Goal: Task Accomplishment & Management: Use online tool/utility

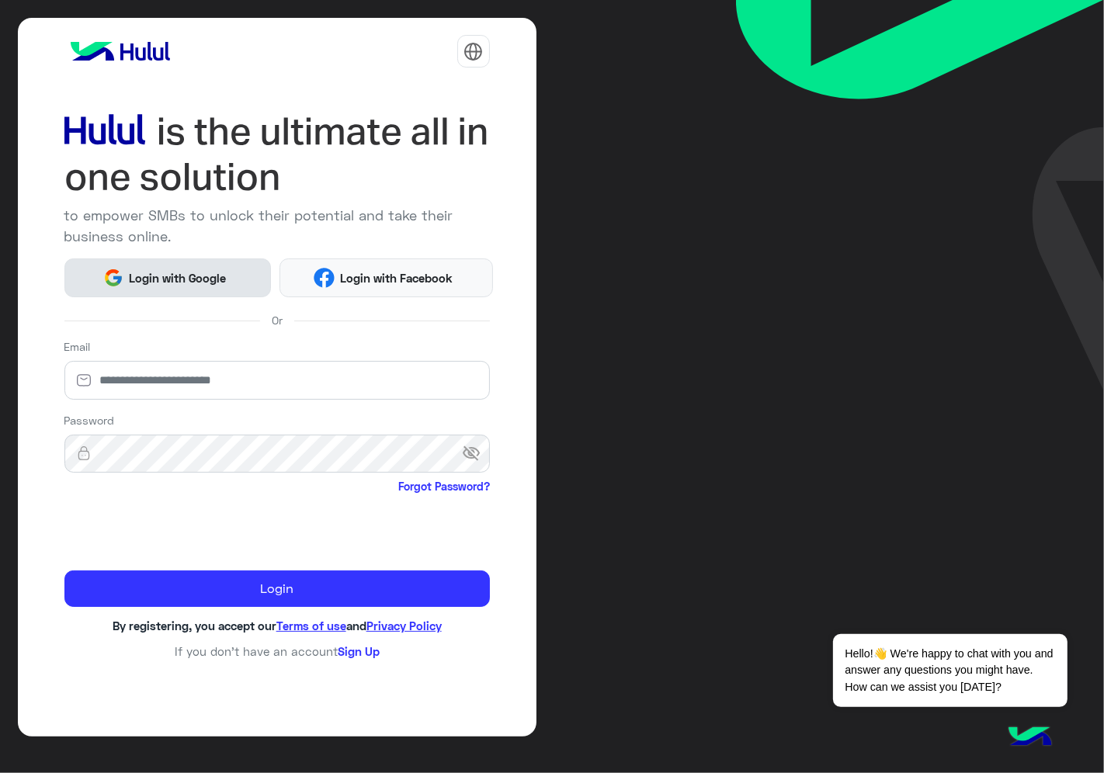
click at [192, 265] on button "Login with Google" at bounding box center [167, 277] width 207 height 38
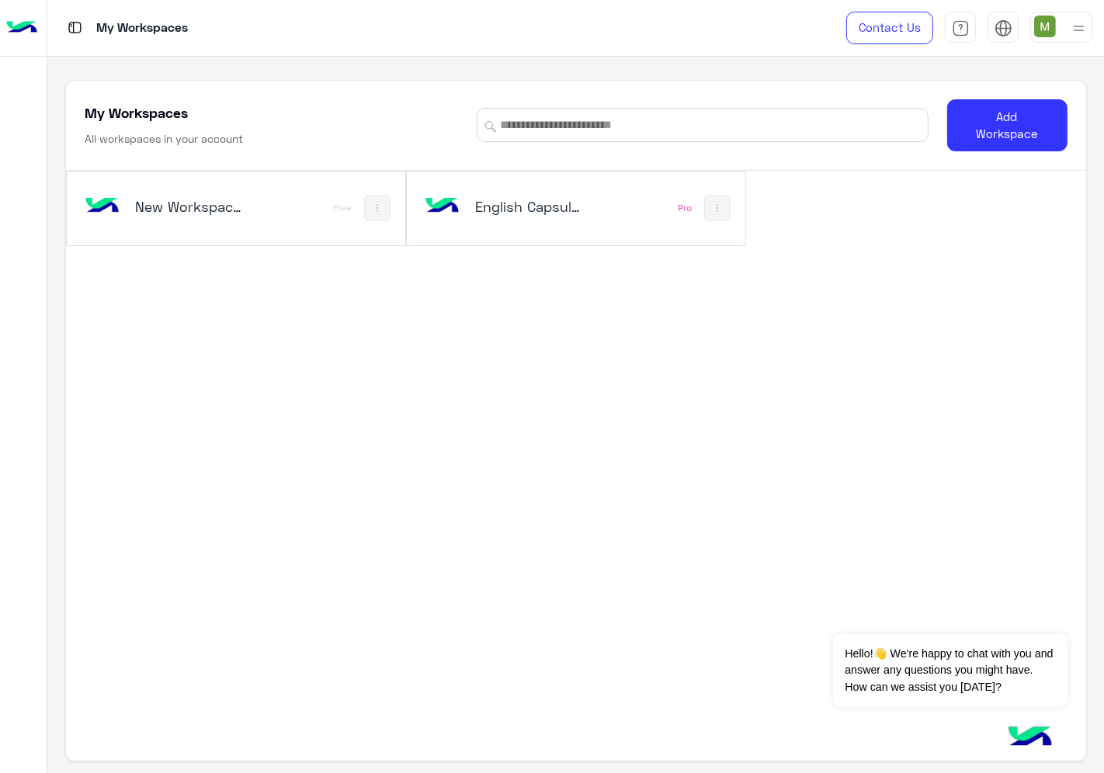
click at [514, 197] on h5 "English Capsules" at bounding box center [530, 206] width 111 height 19
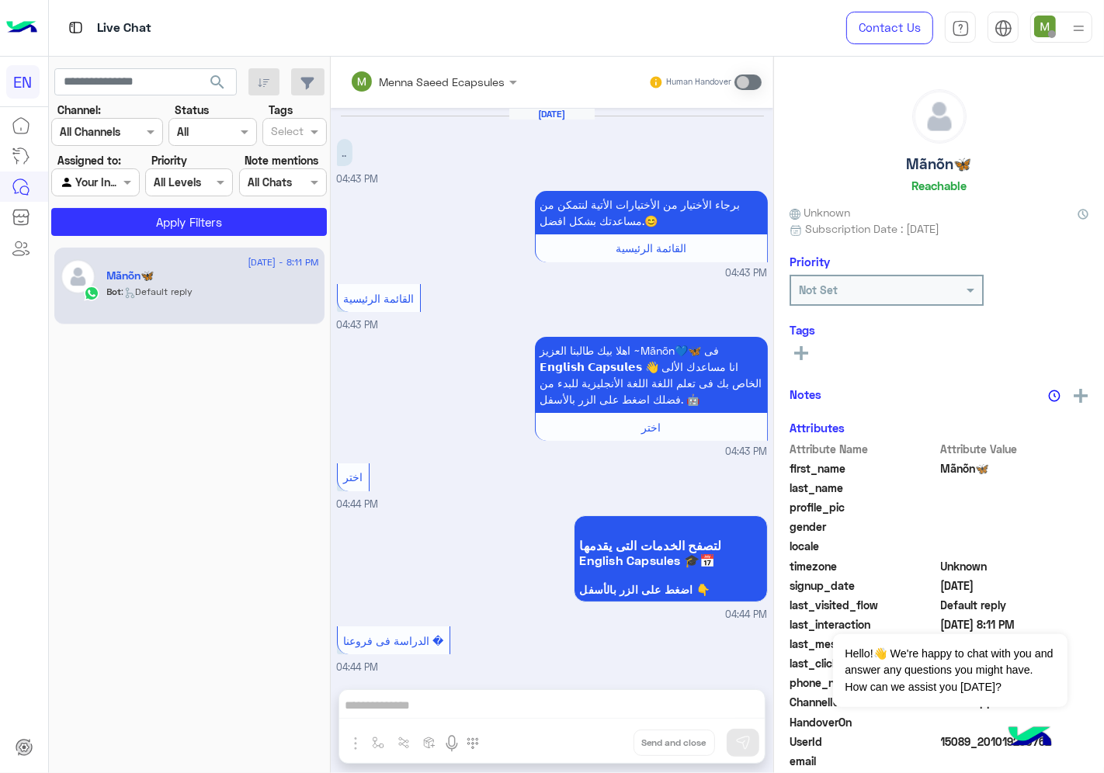
scroll to position [689, 0]
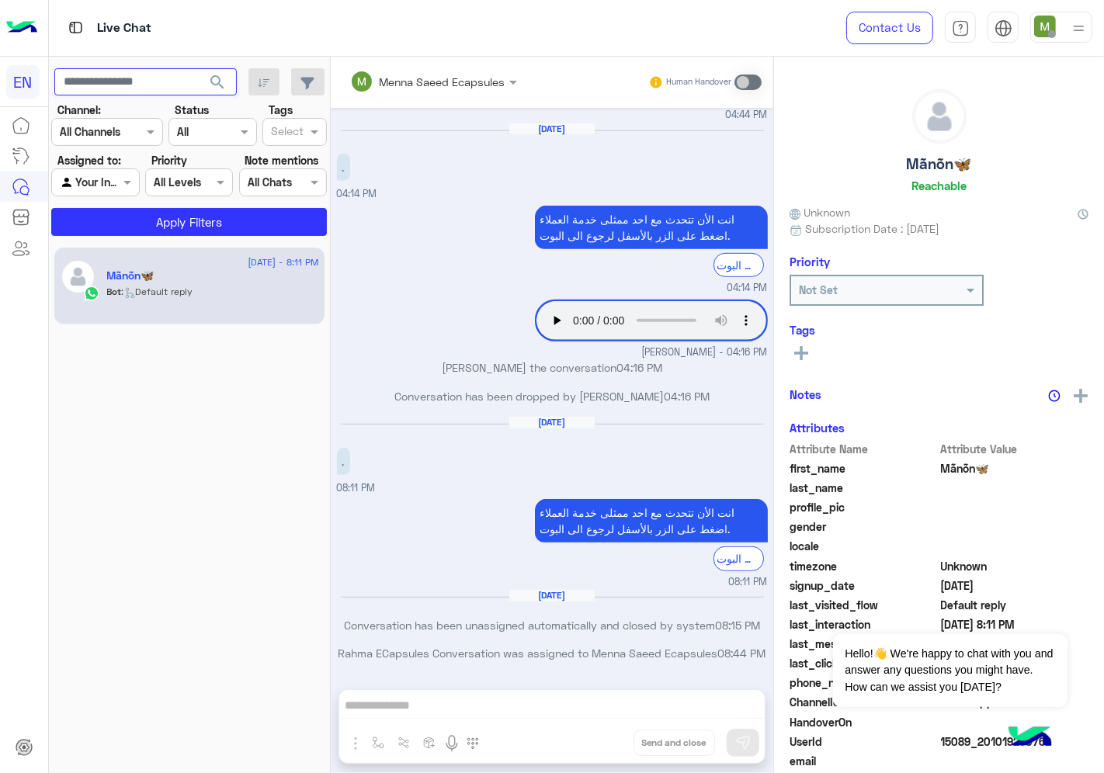
paste input "**********"
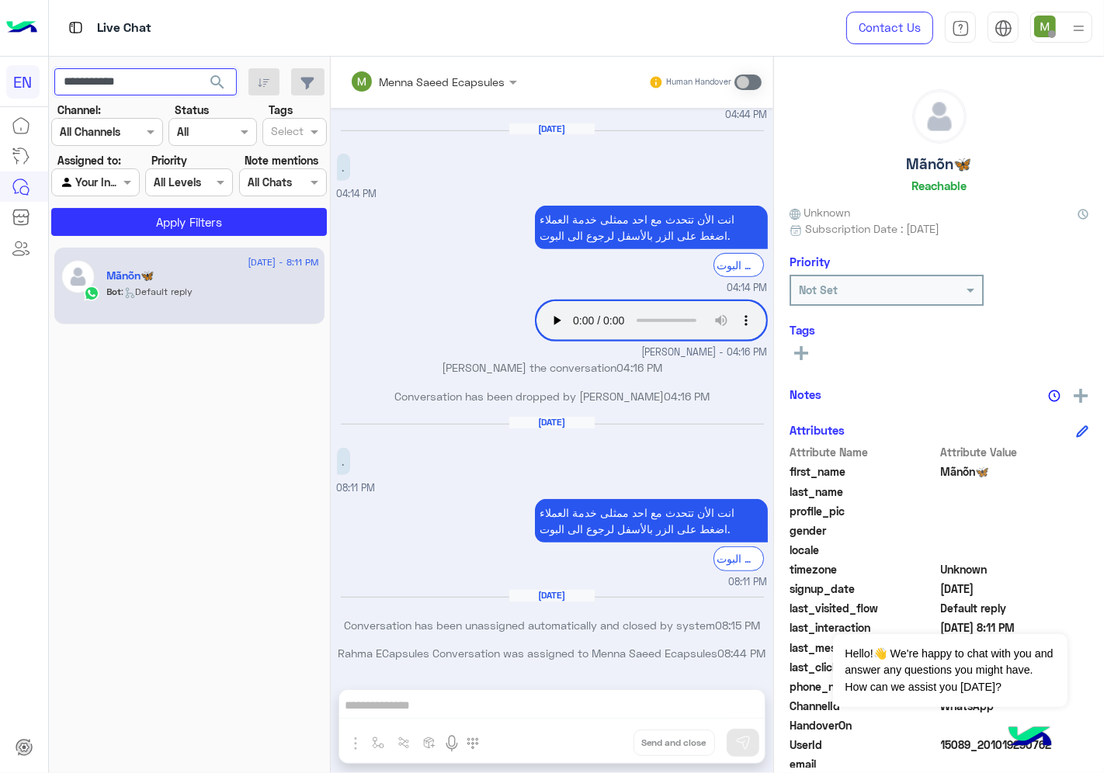
type input "**********"
click at [112, 130] on input "text" at bounding box center [88, 132] width 57 height 16
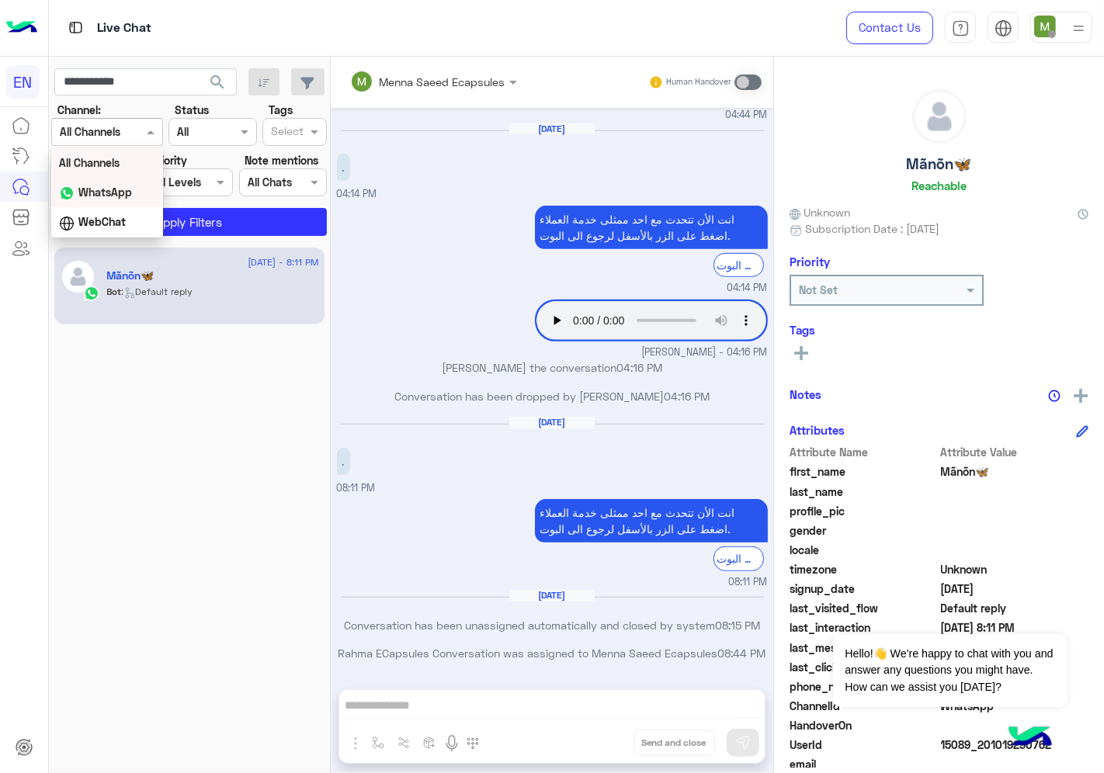
click at [112, 193] on b "WhatsApp" at bounding box center [105, 192] width 54 height 13
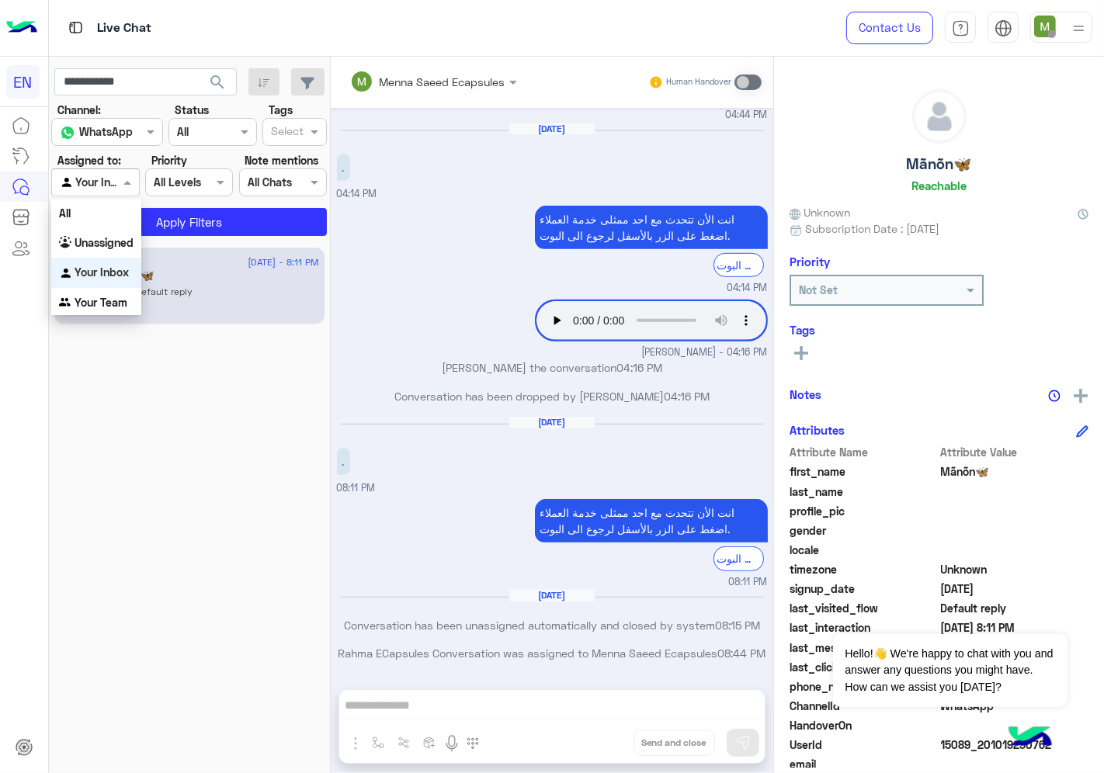
click at [111, 182] on div at bounding box center [95, 182] width 86 height 18
click at [113, 245] on b "Unassigned" at bounding box center [104, 242] width 59 height 13
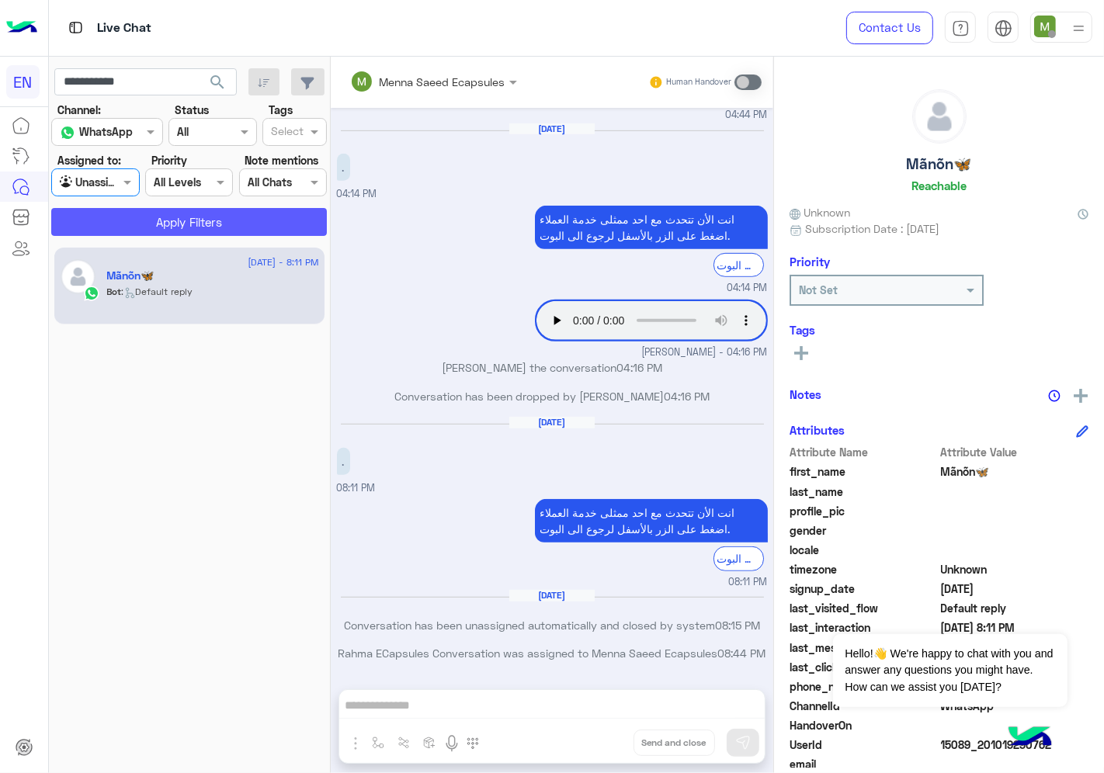
click at [143, 224] on button "Apply Filters" at bounding box center [189, 222] width 276 height 28
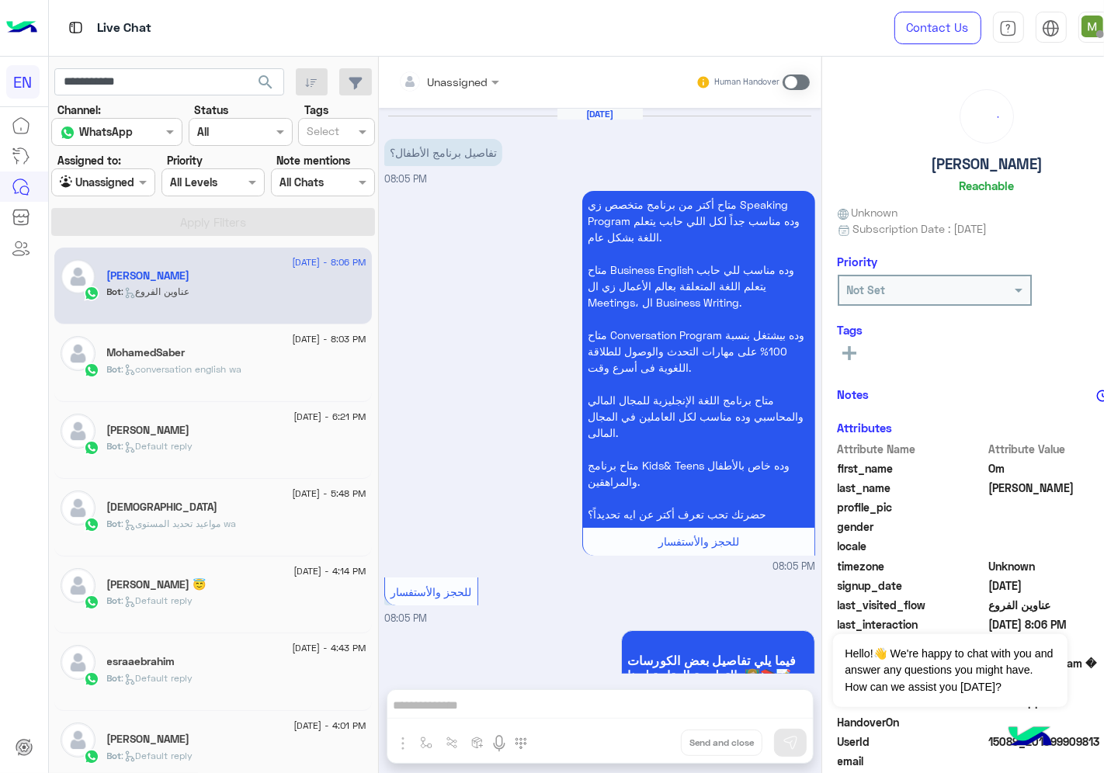
scroll to position [1256, 0]
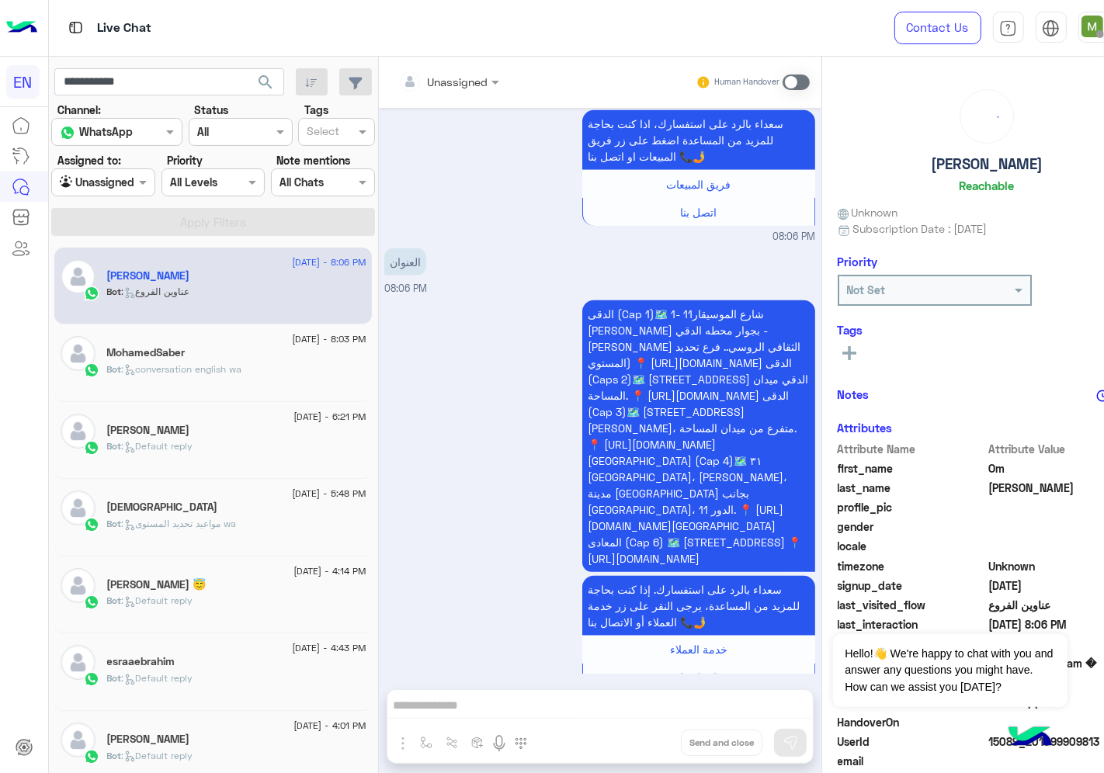
click at [256, 79] on span "search" at bounding box center [265, 82] width 19 height 19
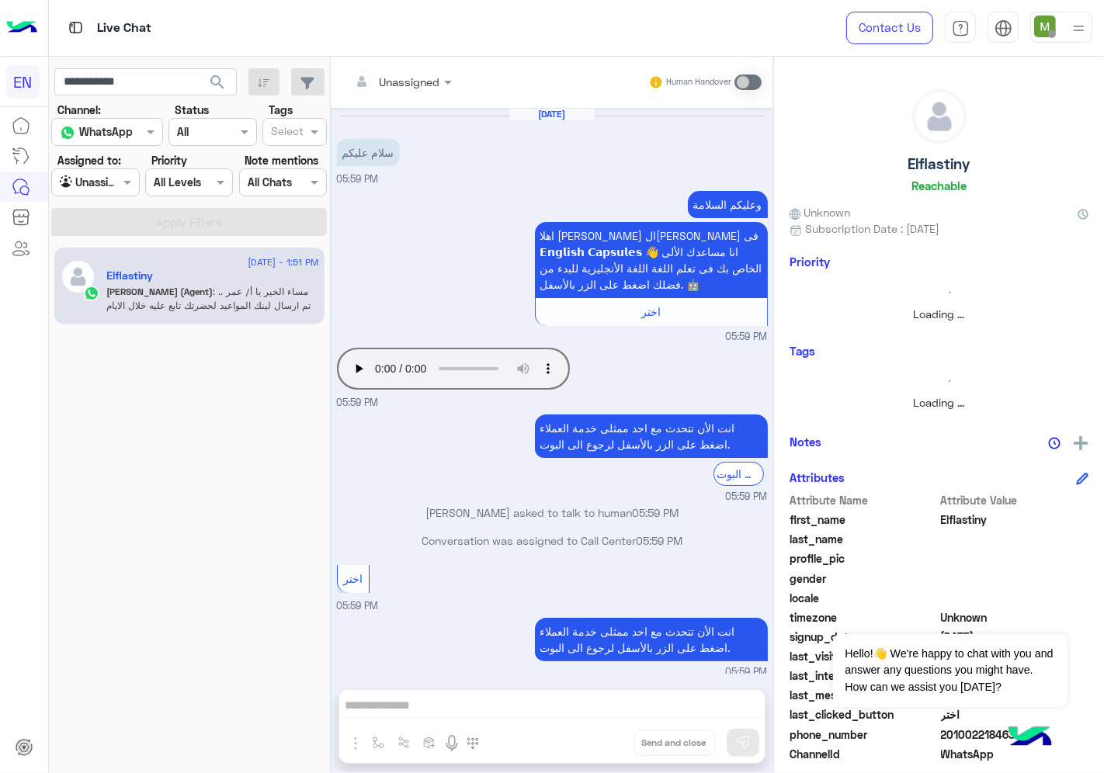
scroll to position [363, 0]
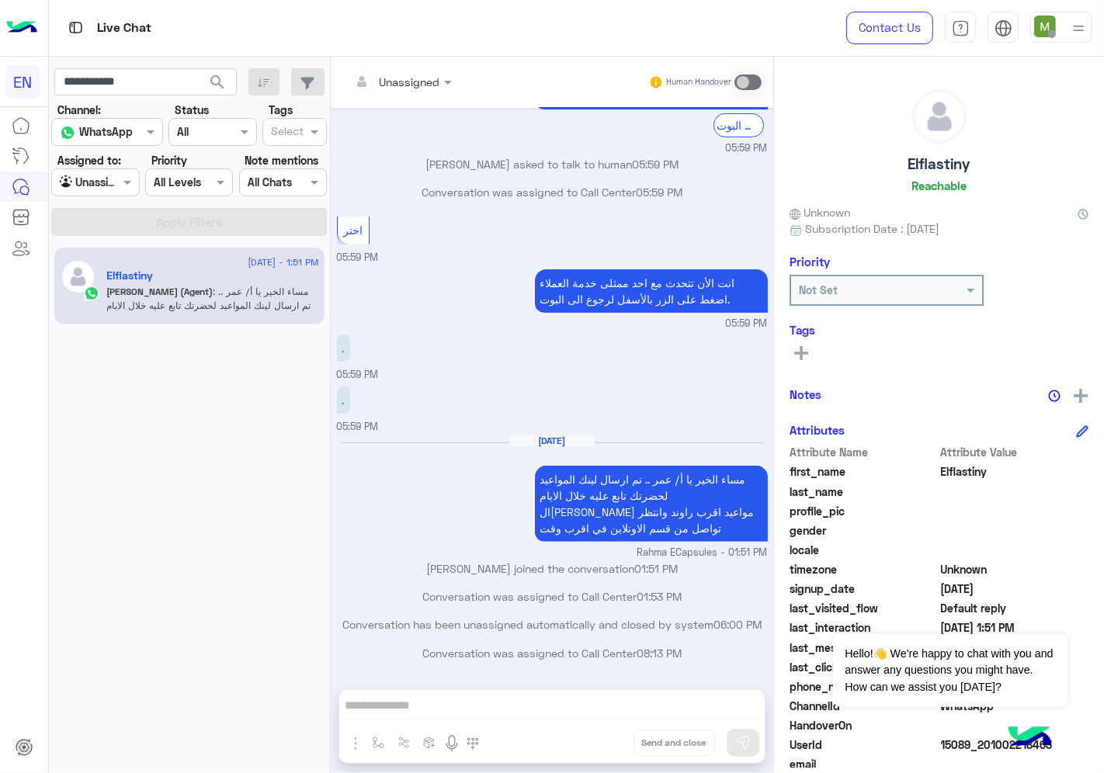
click at [113, 186] on div at bounding box center [95, 182] width 86 height 18
click at [103, 272] on b "Your Inbox" at bounding box center [102, 271] width 54 height 13
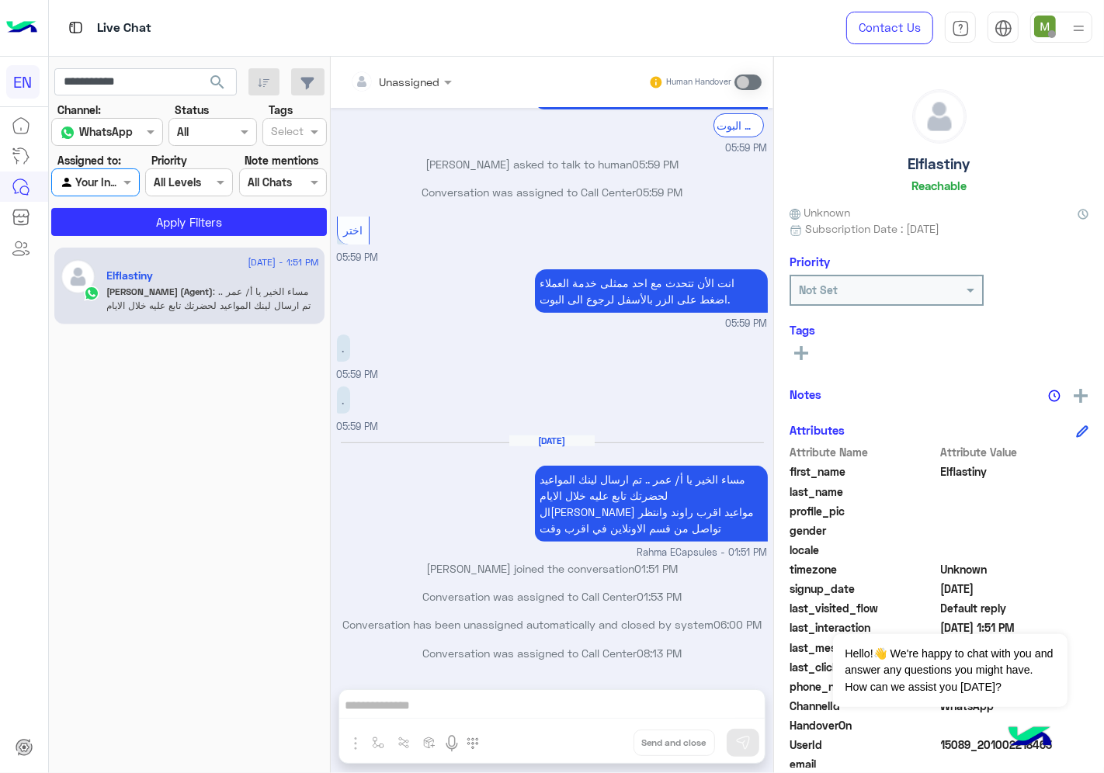
click at [213, 71] on button "search" at bounding box center [218, 84] width 38 height 33
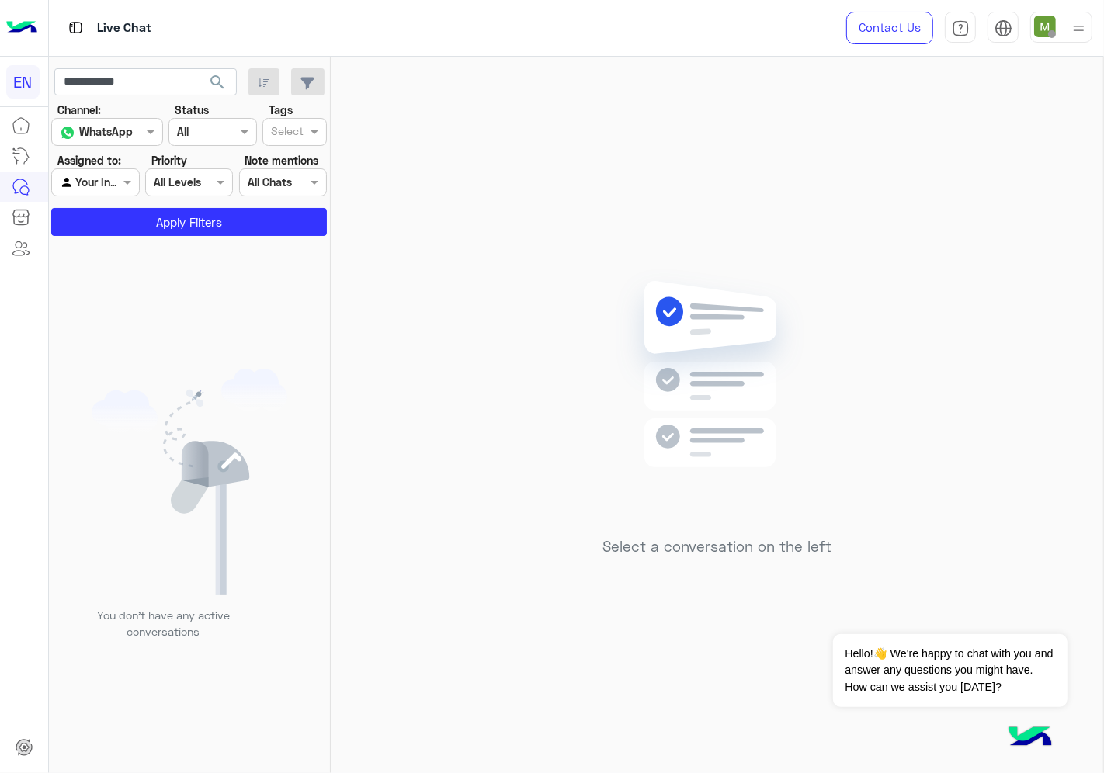
click at [105, 188] on div at bounding box center [95, 182] width 86 height 18
click at [109, 301] on b "Your Team" at bounding box center [101, 302] width 53 height 13
click at [215, 75] on span "search" at bounding box center [217, 82] width 19 height 19
click at [115, 180] on div at bounding box center [95, 182] width 86 height 18
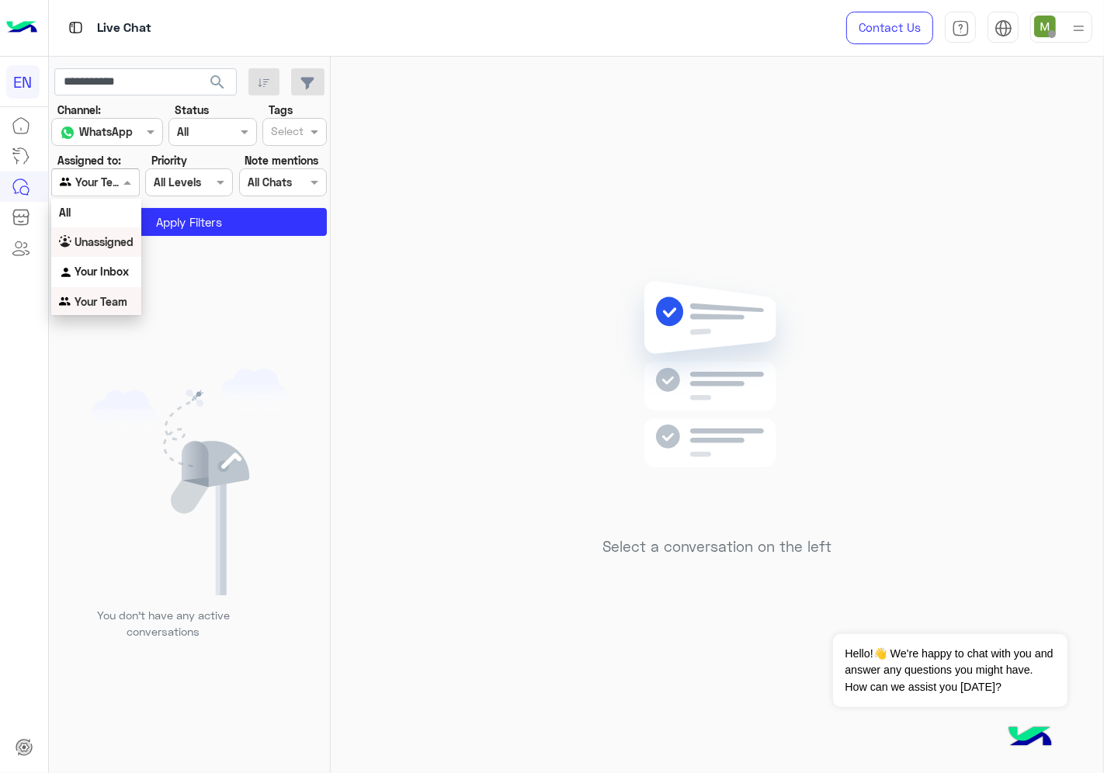
click at [112, 235] on b "Unassigned" at bounding box center [104, 241] width 59 height 13
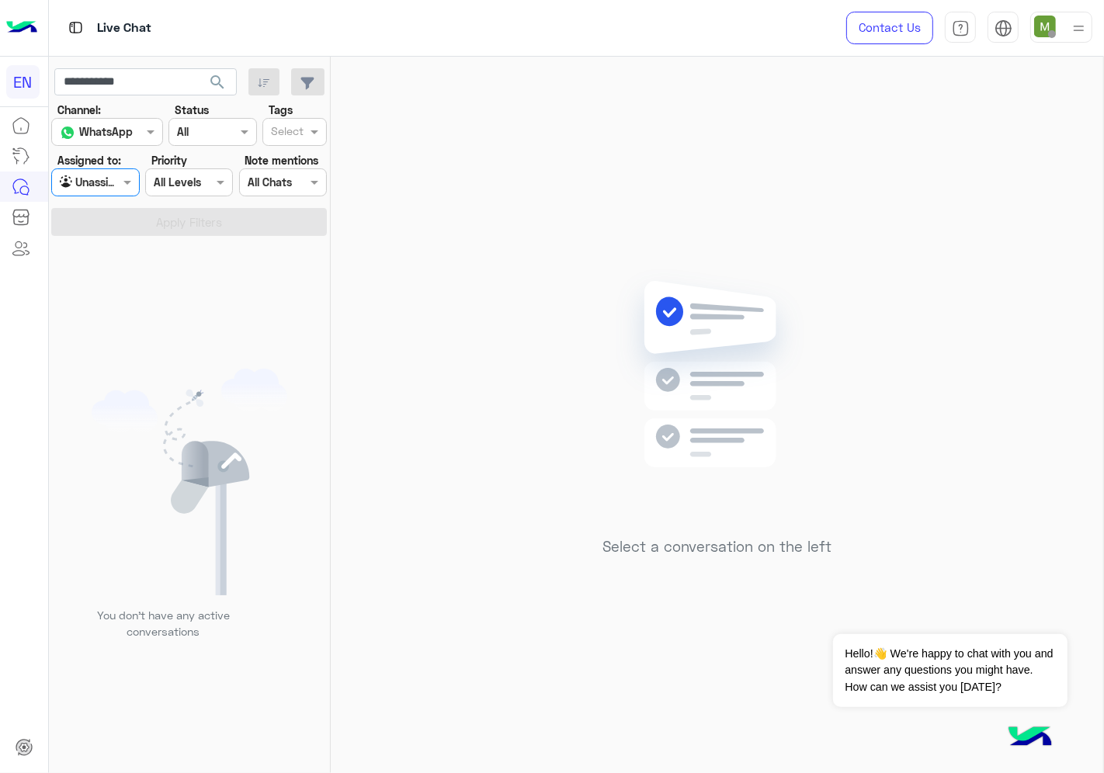
click at [228, 78] on button "search" at bounding box center [218, 84] width 38 height 33
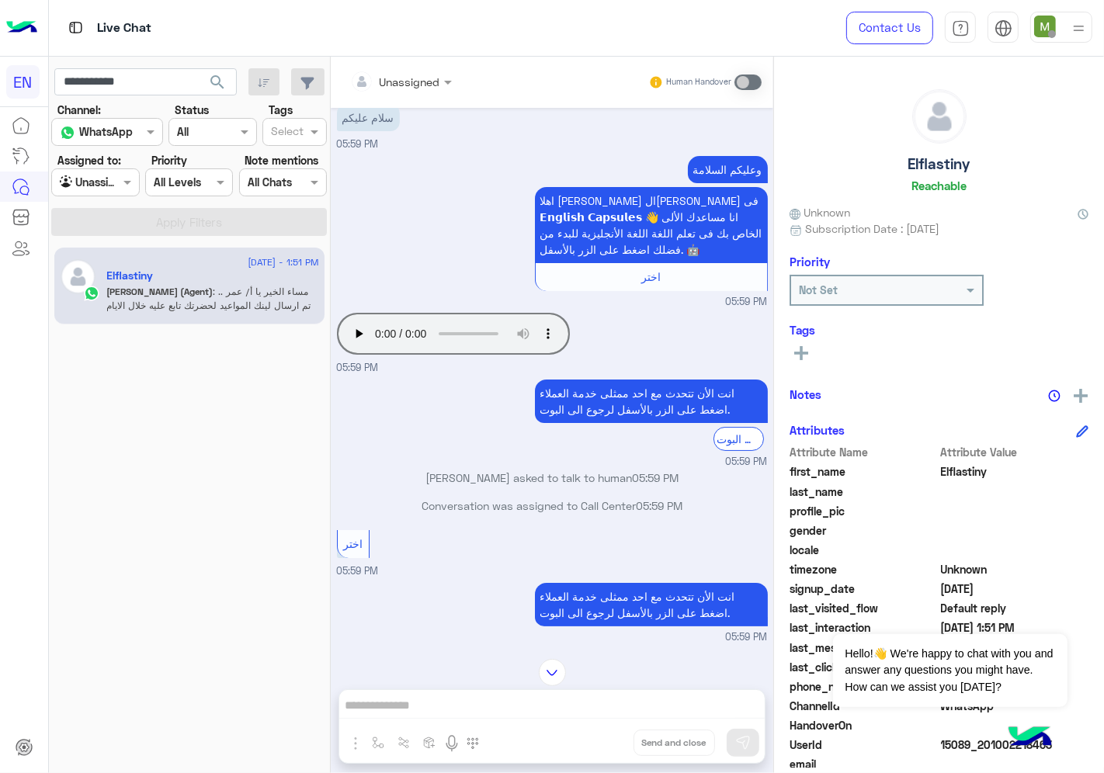
scroll to position [0, 0]
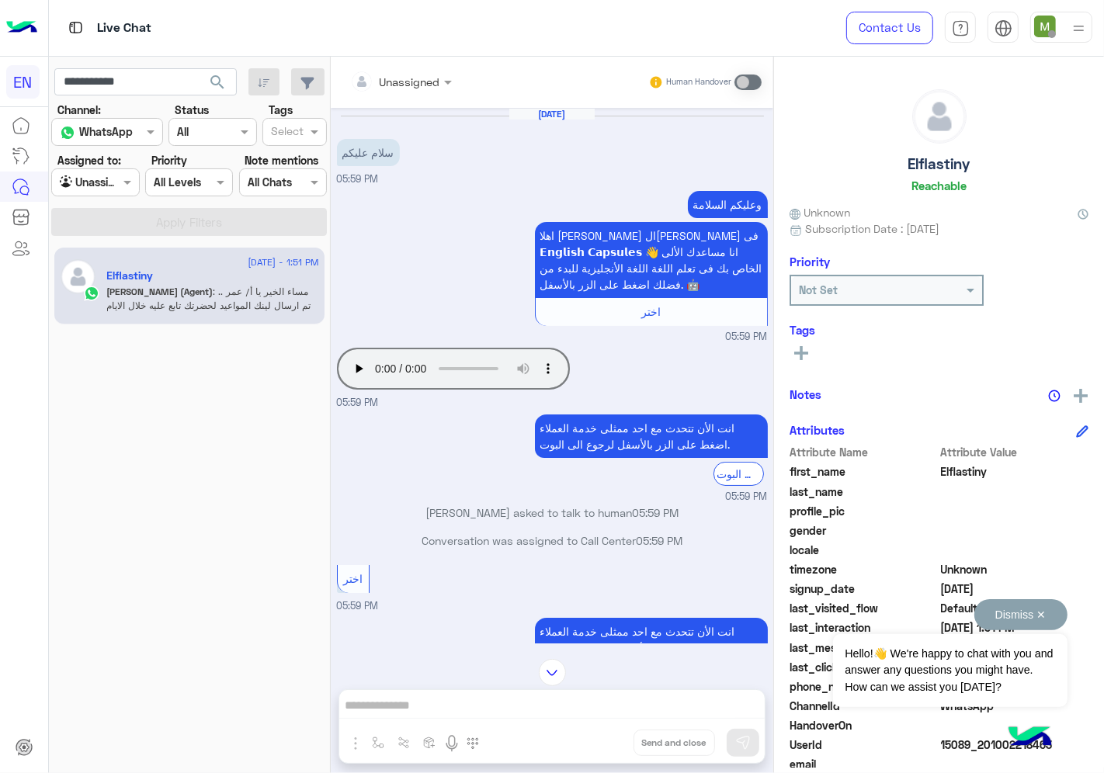
click at [1043, 613] on button "Dismiss ✕" at bounding box center [1020, 614] width 93 height 31
